Goal: Information Seeking & Learning: Learn about a topic

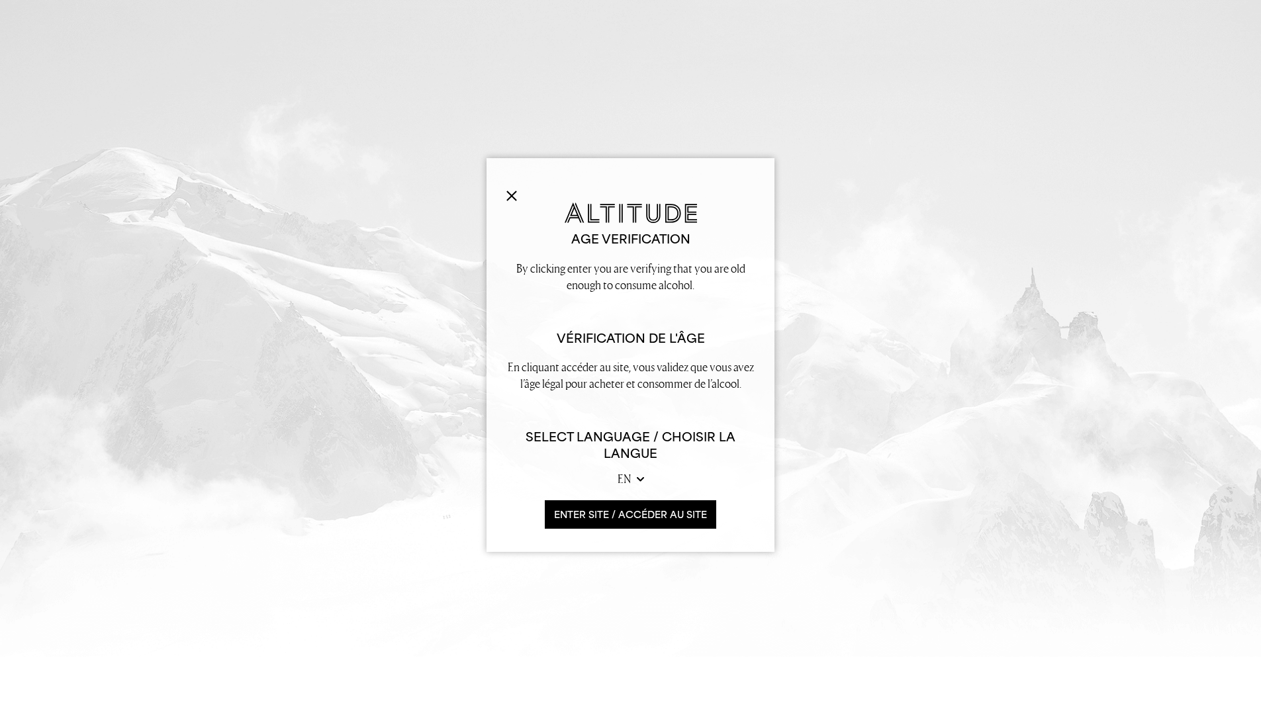
click at [498, 198] on div "Age verification By clicking enter you are verifying that you are old enough to…" at bounding box center [630, 355] width 288 height 394
click at [512, 195] on img at bounding box center [511, 196] width 11 height 11
click at [512, 199] on img at bounding box center [511, 196] width 11 height 11
drag, startPoint x: 592, startPoint y: 508, endPoint x: 588, endPoint y: 516, distance: 9.5
click at [589, 516] on button "ENTER SITE / accéder au site" at bounding box center [630, 514] width 171 height 28
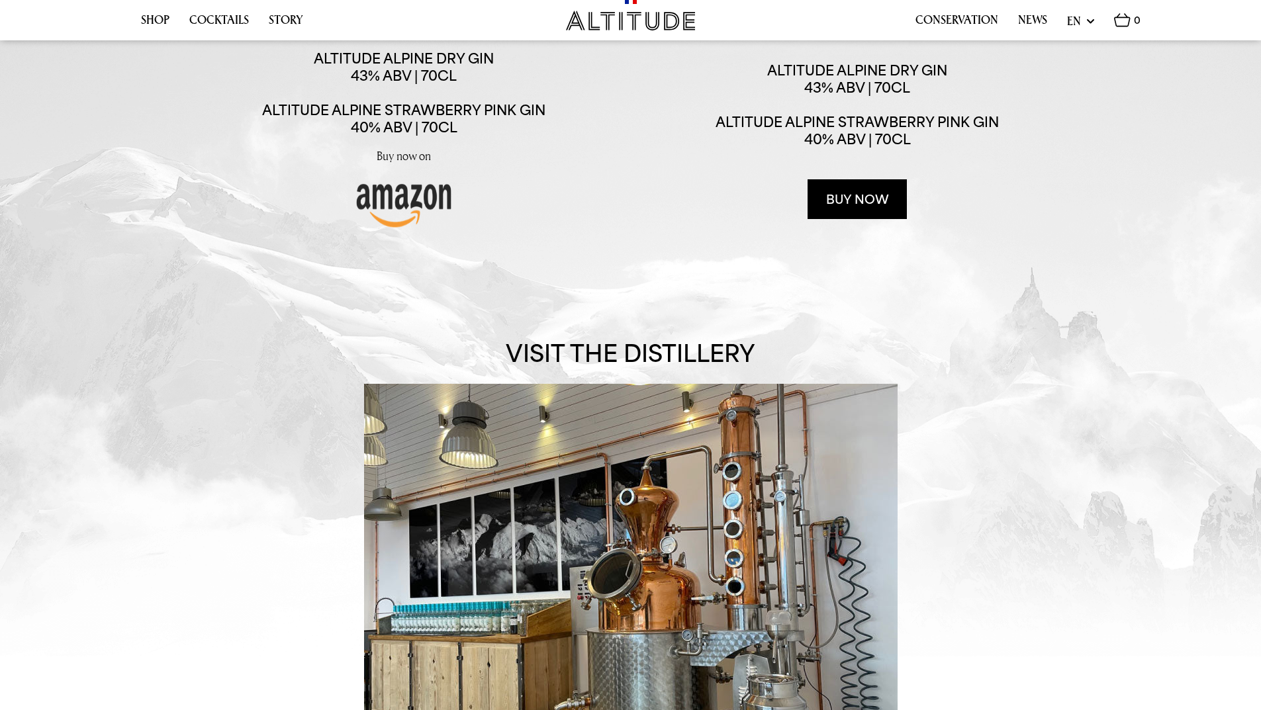
scroll to position [132, 0]
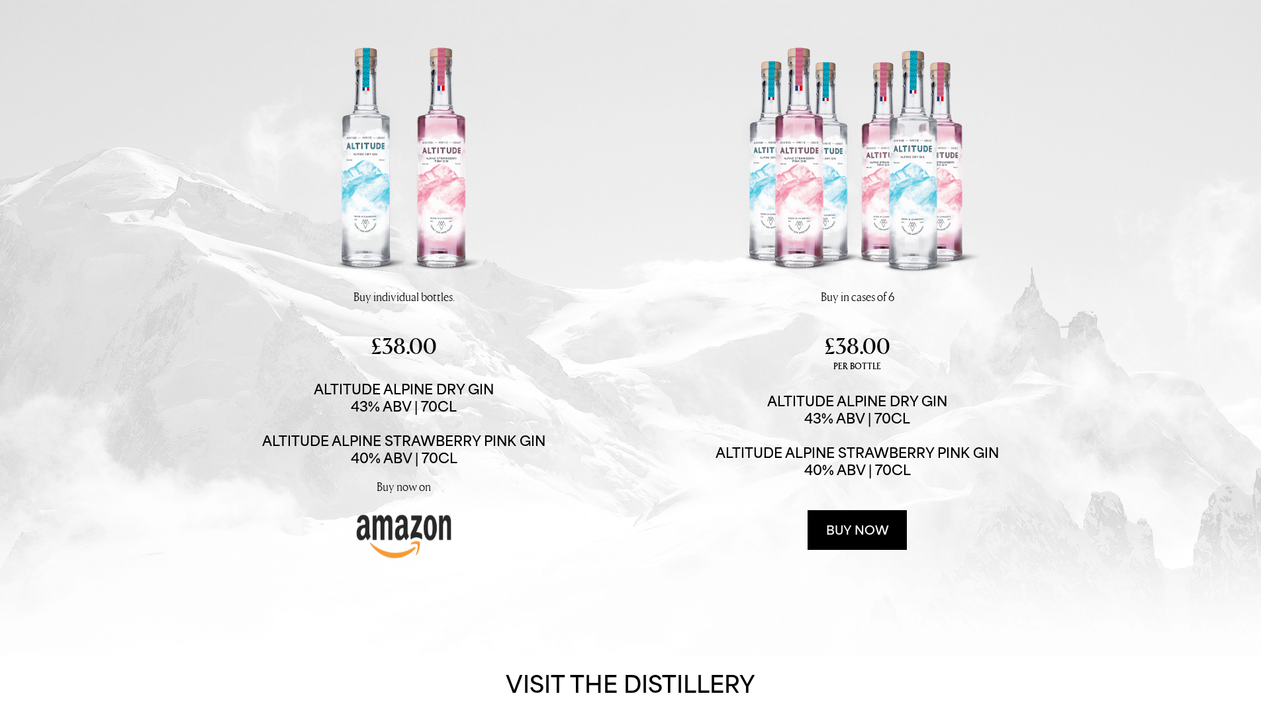
click at [433, 167] on img at bounding box center [404, 162] width 252 height 252
